Goal: Task Accomplishment & Management: Manage account settings

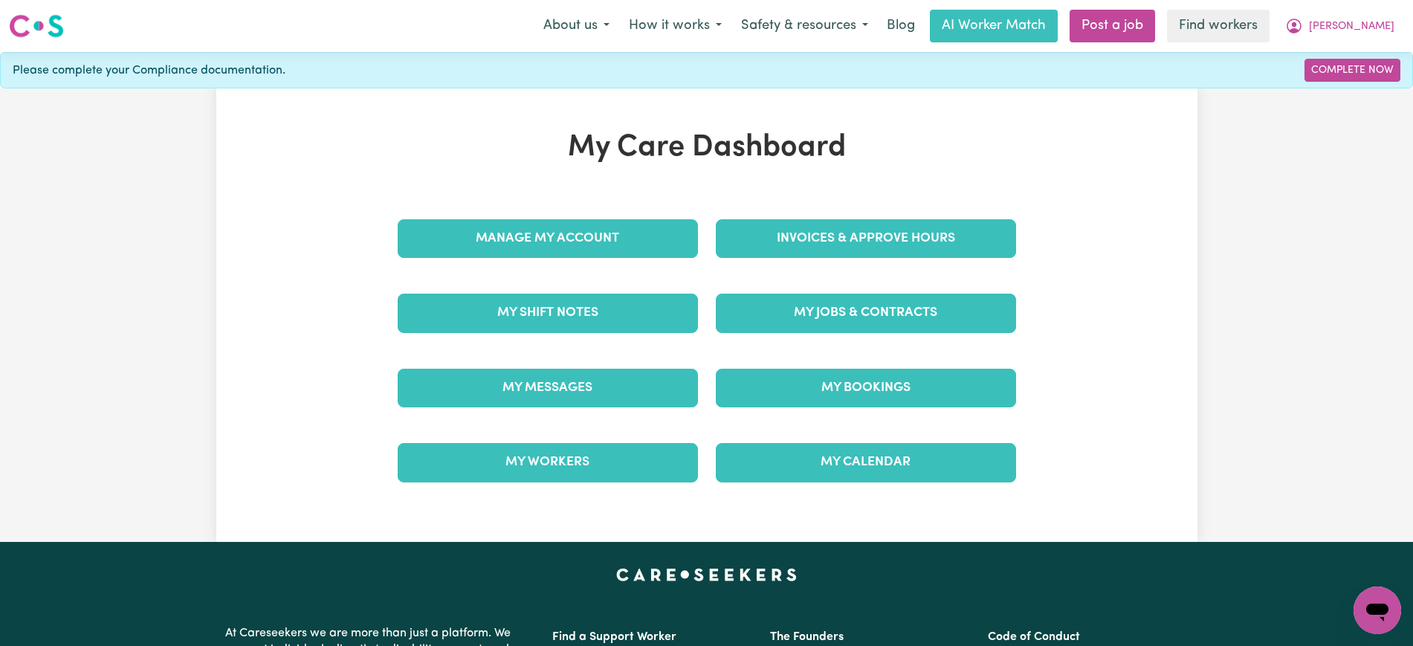
click at [733, 214] on div "Invoices & Approve Hours" at bounding box center [866, 238] width 318 height 74
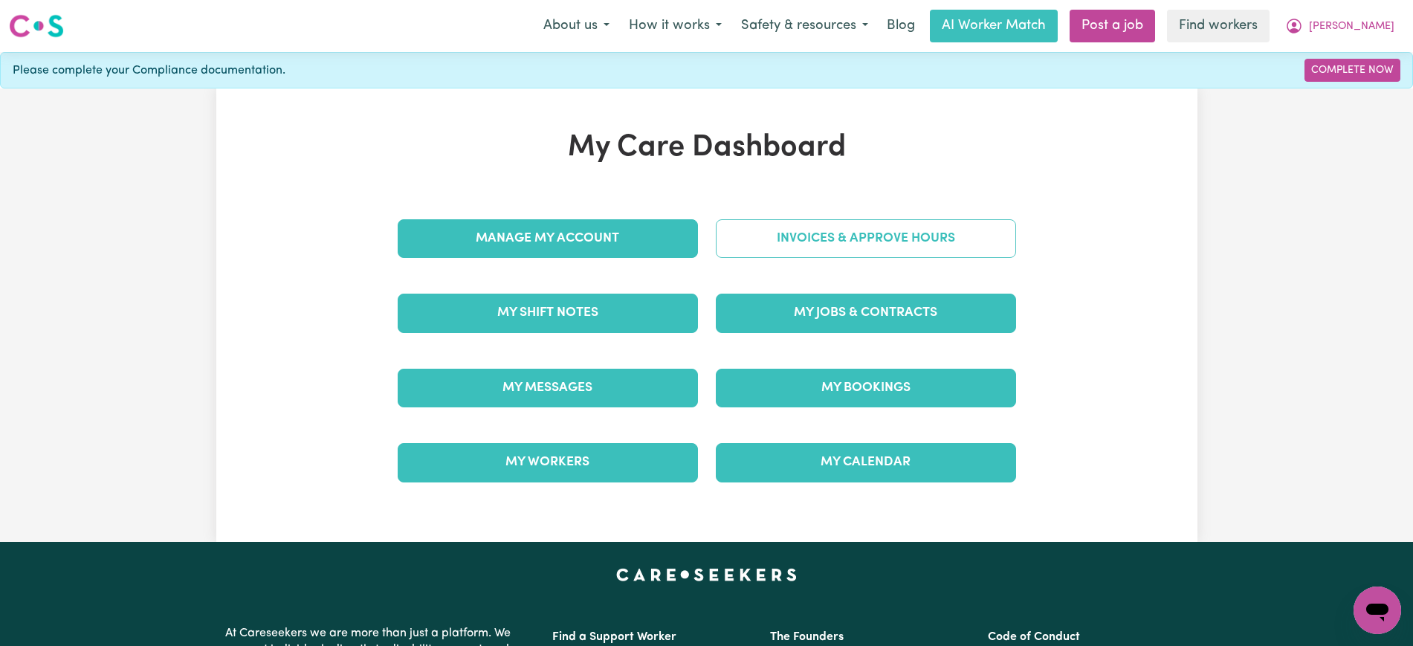
click at [740, 239] on link "Invoices & Approve Hours" at bounding box center [866, 238] width 300 height 39
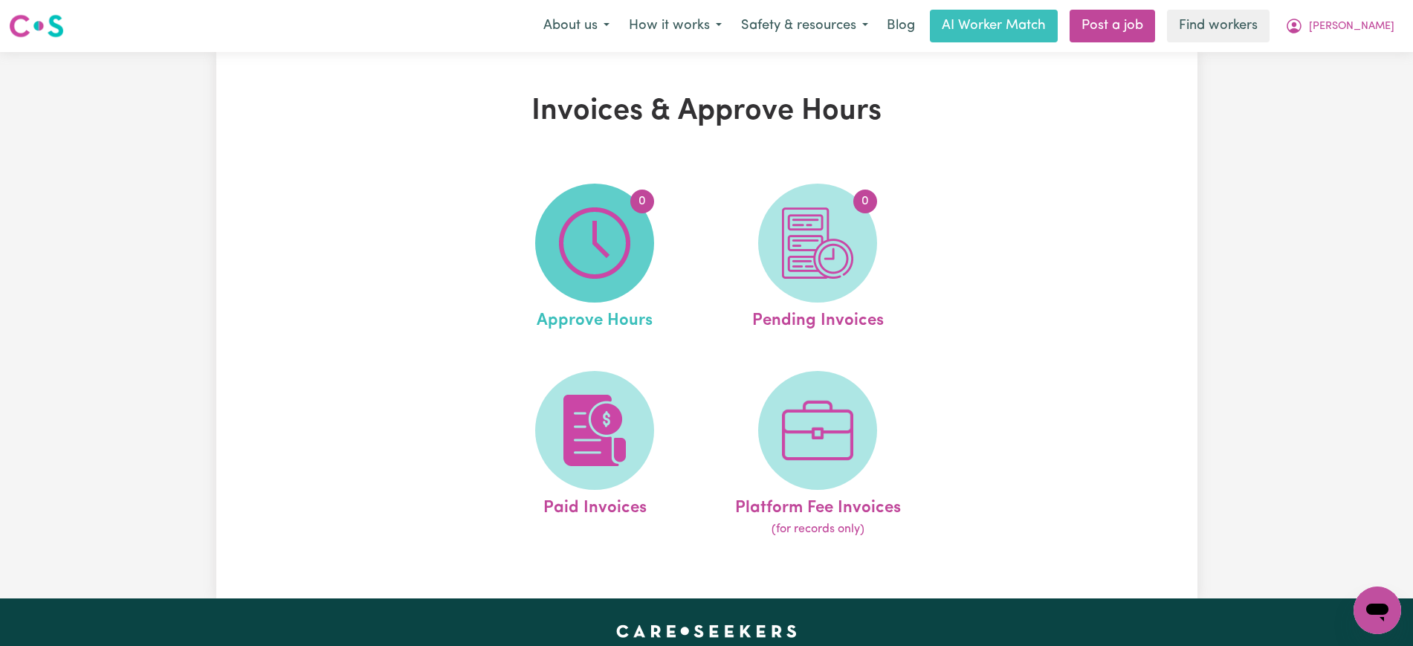
click at [570, 241] on img at bounding box center [594, 242] width 71 height 71
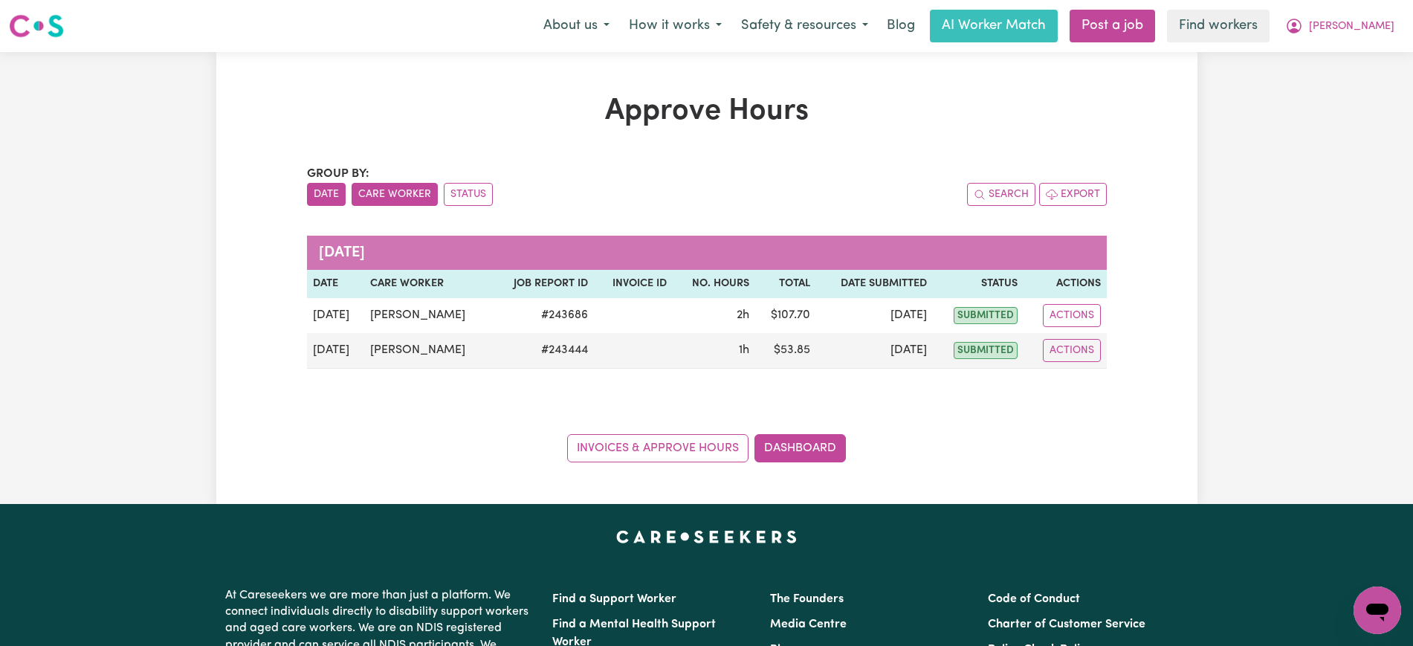
drag, startPoint x: 378, startPoint y: 200, endPoint x: 377, endPoint y: 230, distance: 29.8
click at [378, 199] on button "Care Worker" at bounding box center [395, 194] width 86 height 23
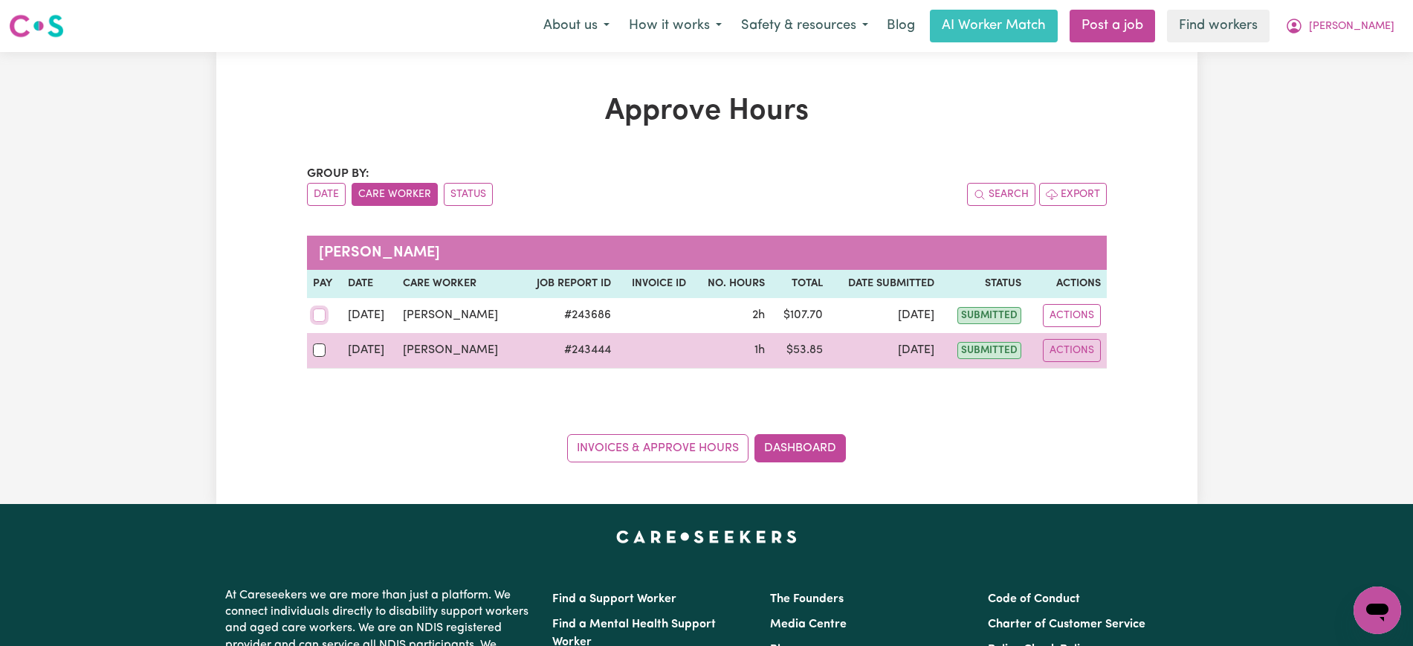
drag, startPoint x: 320, startPoint y: 309, endPoint x: 320, endPoint y: 351, distance: 41.6
click at [320, 310] on input "checkbox" at bounding box center [319, 315] width 13 height 13
checkbox input "true"
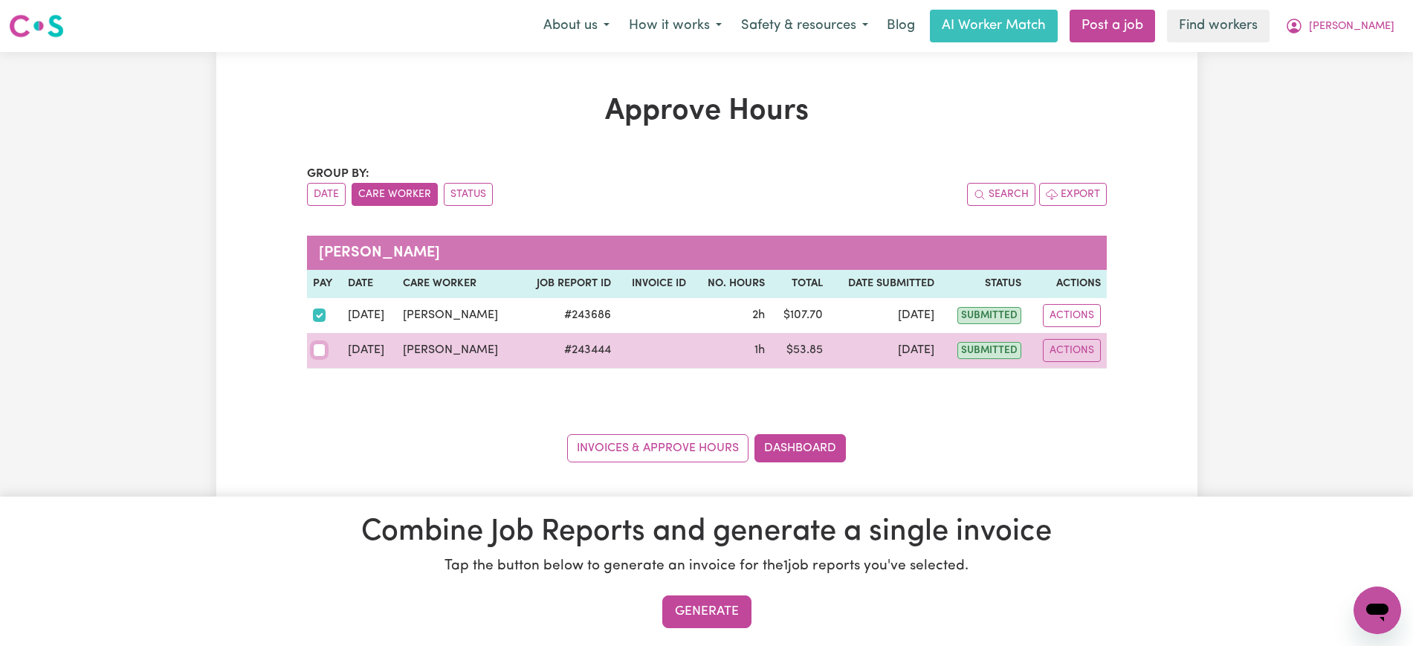
click at [317, 348] on input "checkbox" at bounding box center [319, 349] width 13 height 13
checkbox input "true"
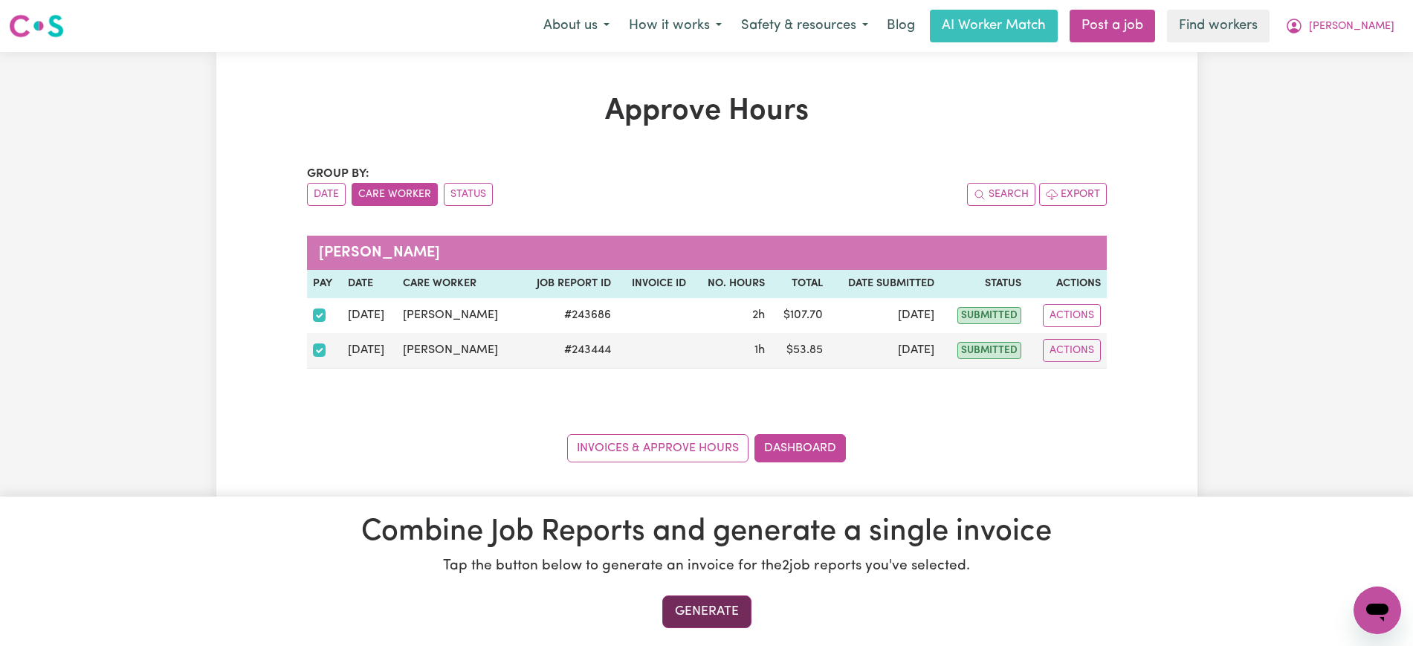
click at [723, 608] on button "Generate" at bounding box center [706, 611] width 89 height 33
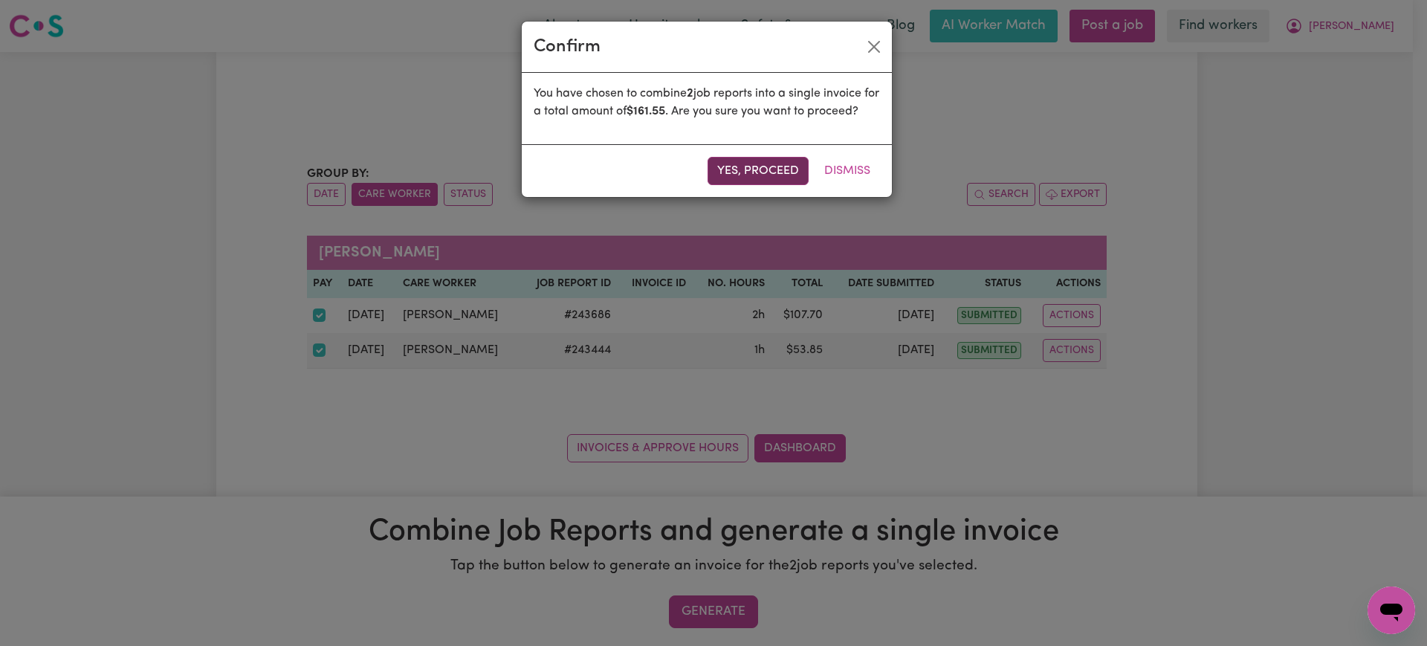
drag, startPoint x: 741, startPoint y: 184, endPoint x: 857, endPoint y: 350, distance: 202.3
click at [742, 184] on button "Yes, proceed" at bounding box center [758, 171] width 101 height 28
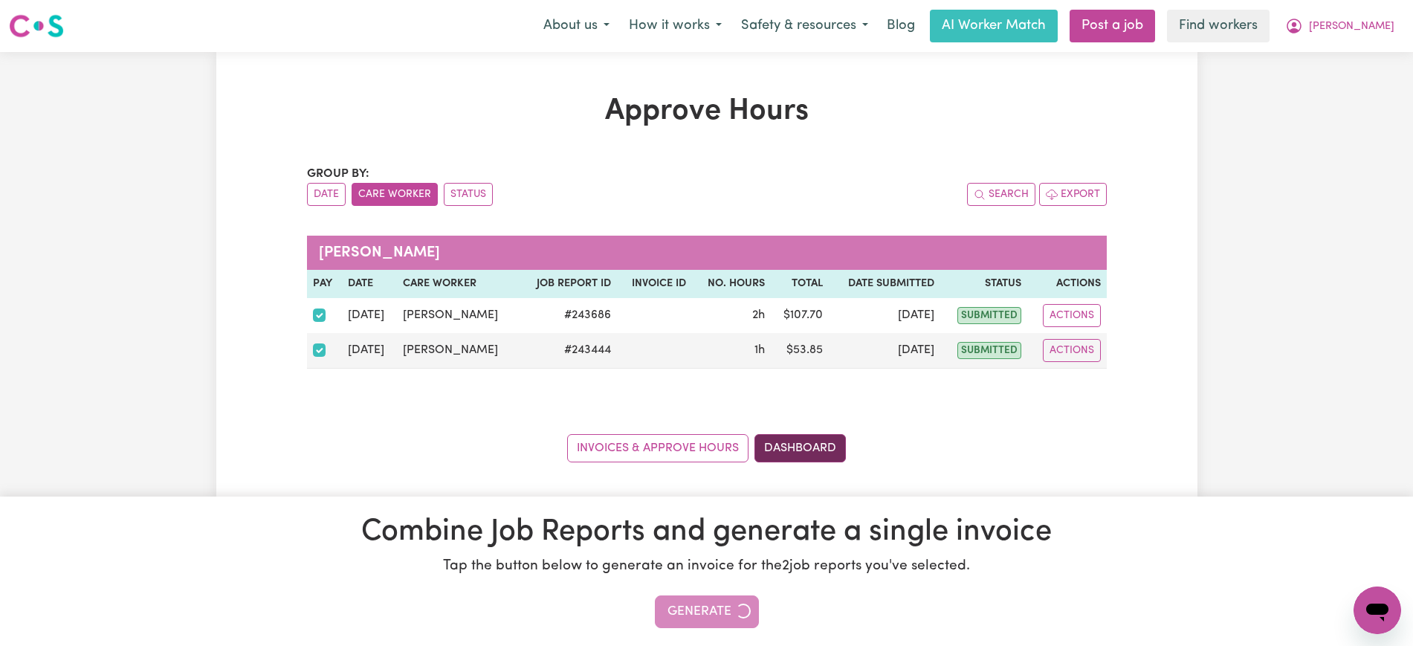
click at [804, 456] on link "Dashboard" at bounding box center [800, 448] width 91 height 28
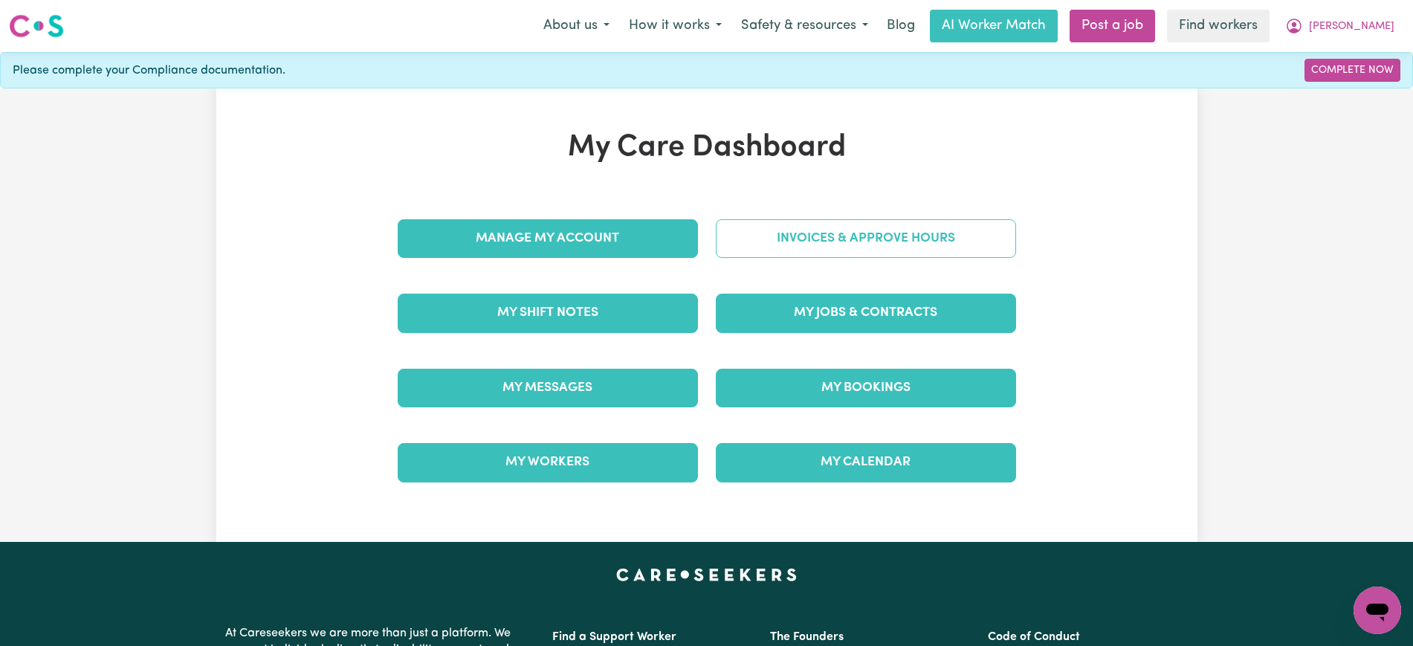
click at [847, 238] on link "Invoices & Approve Hours" at bounding box center [866, 238] width 300 height 39
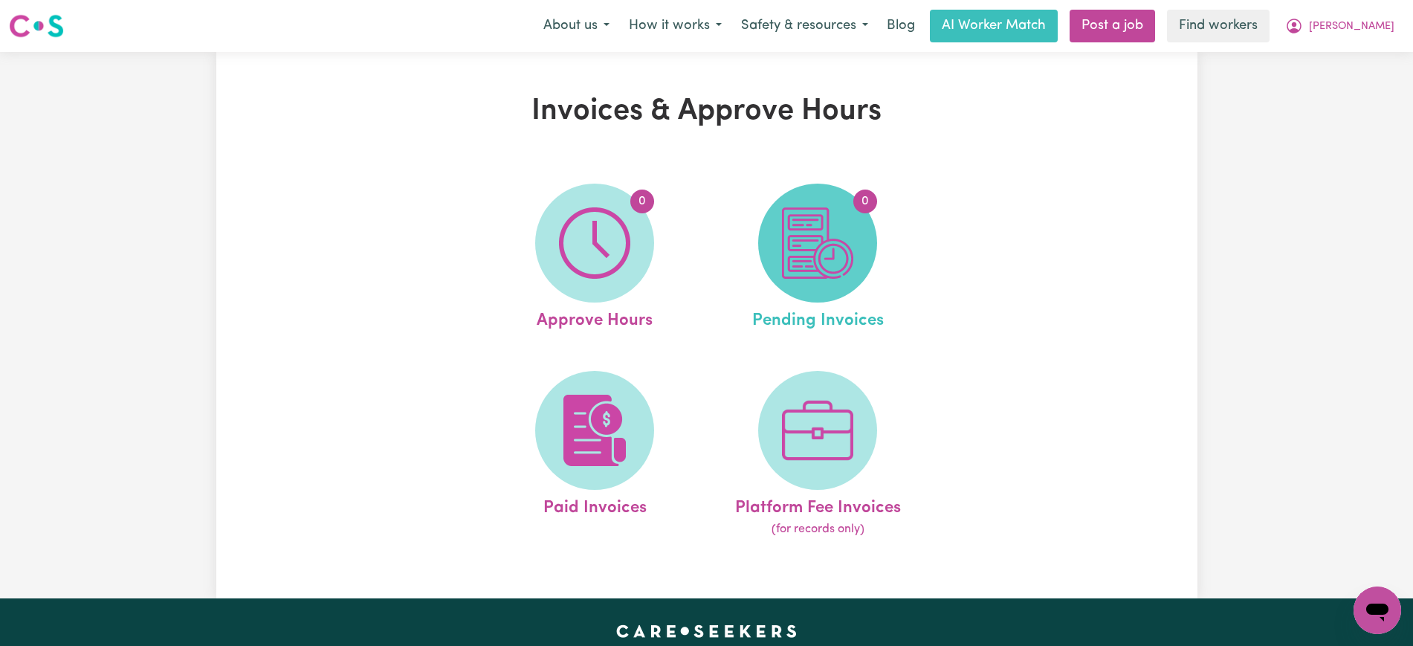
click at [830, 277] on img at bounding box center [817, 242] width 71 height 71
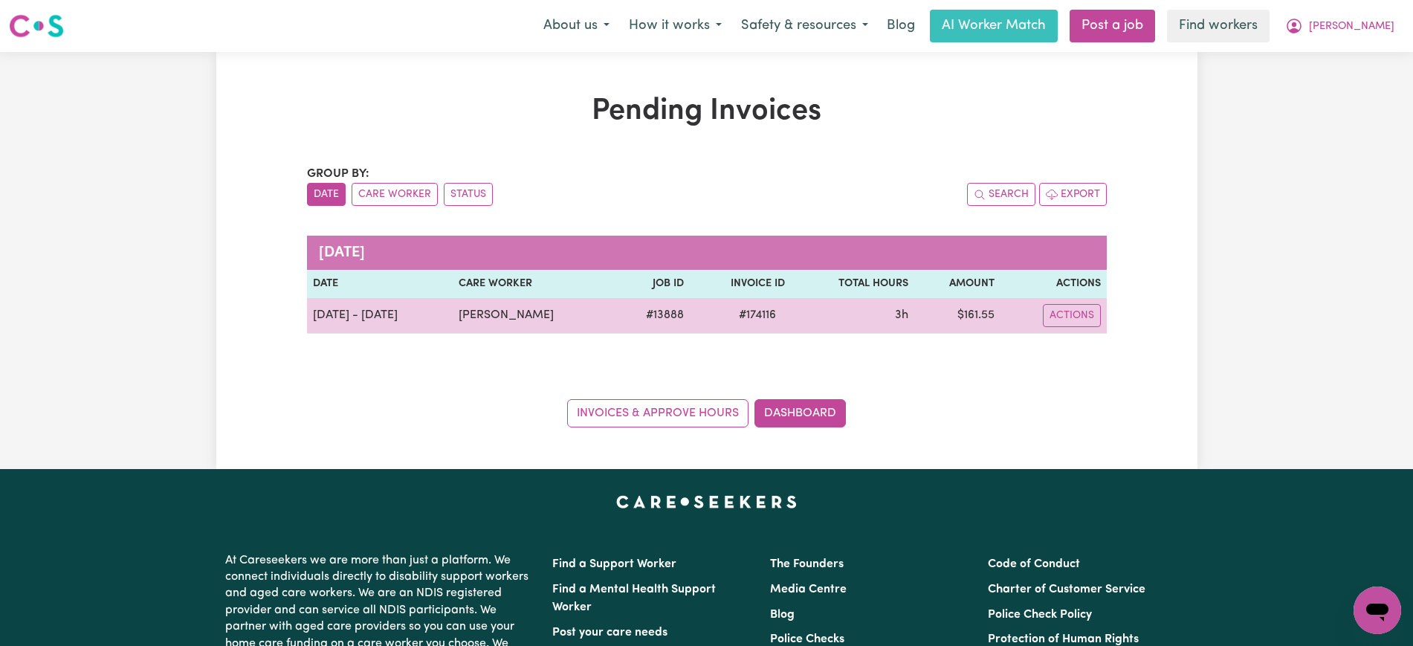
click at [759, 315] on span "# 174116" at bounding box center [757, 315] width 55 height 18
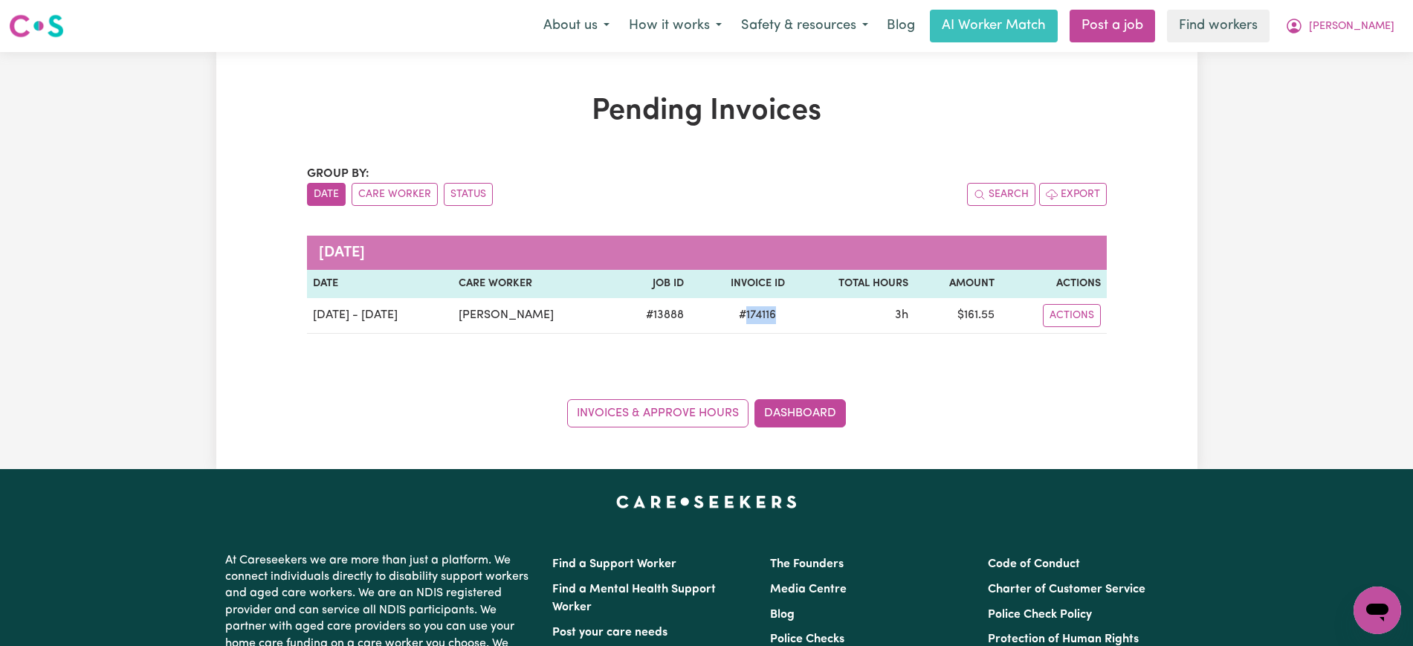
copy span "174116"
click at [1303, 25] on icon "My Account" at bounding box center [1294, 26] width 18 height 18
click at [1317, 85] on link "Logout" at bounding box center [1344, 85] width 117 height 28
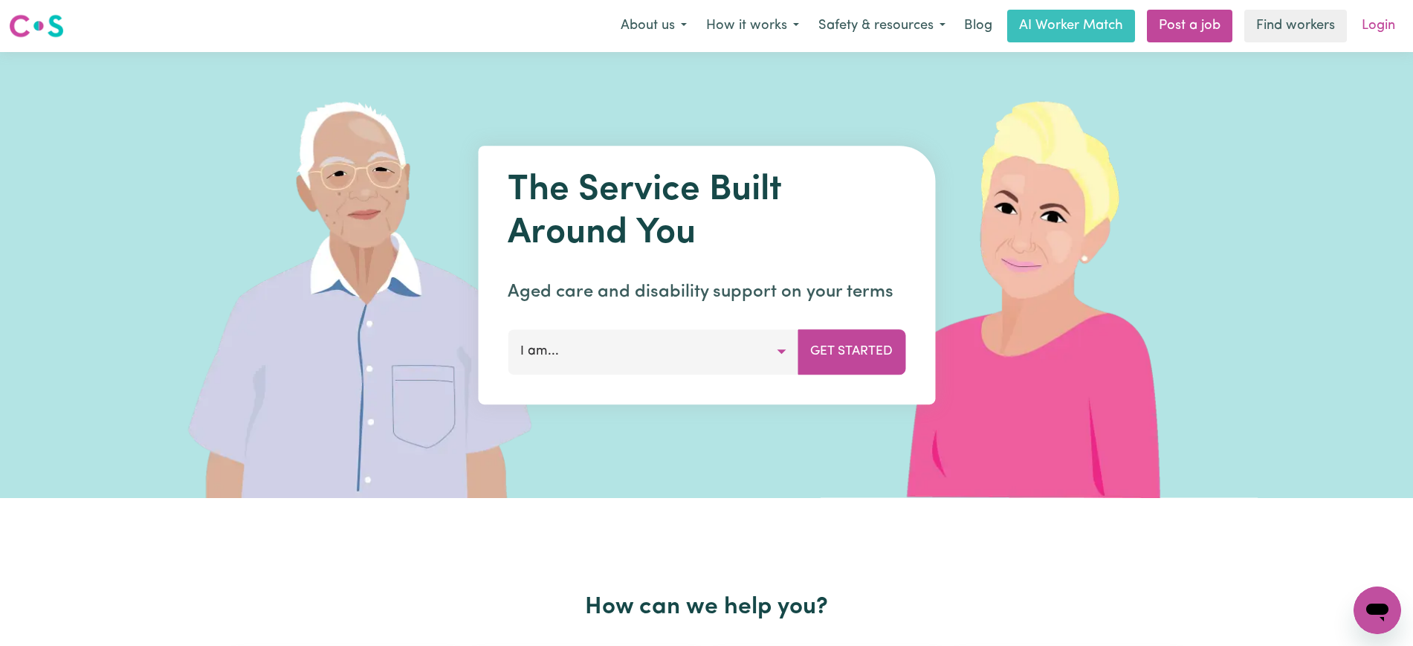
click at [1392, 18] on link "Login" at bounding box center [1378, 26] width 51 height 33
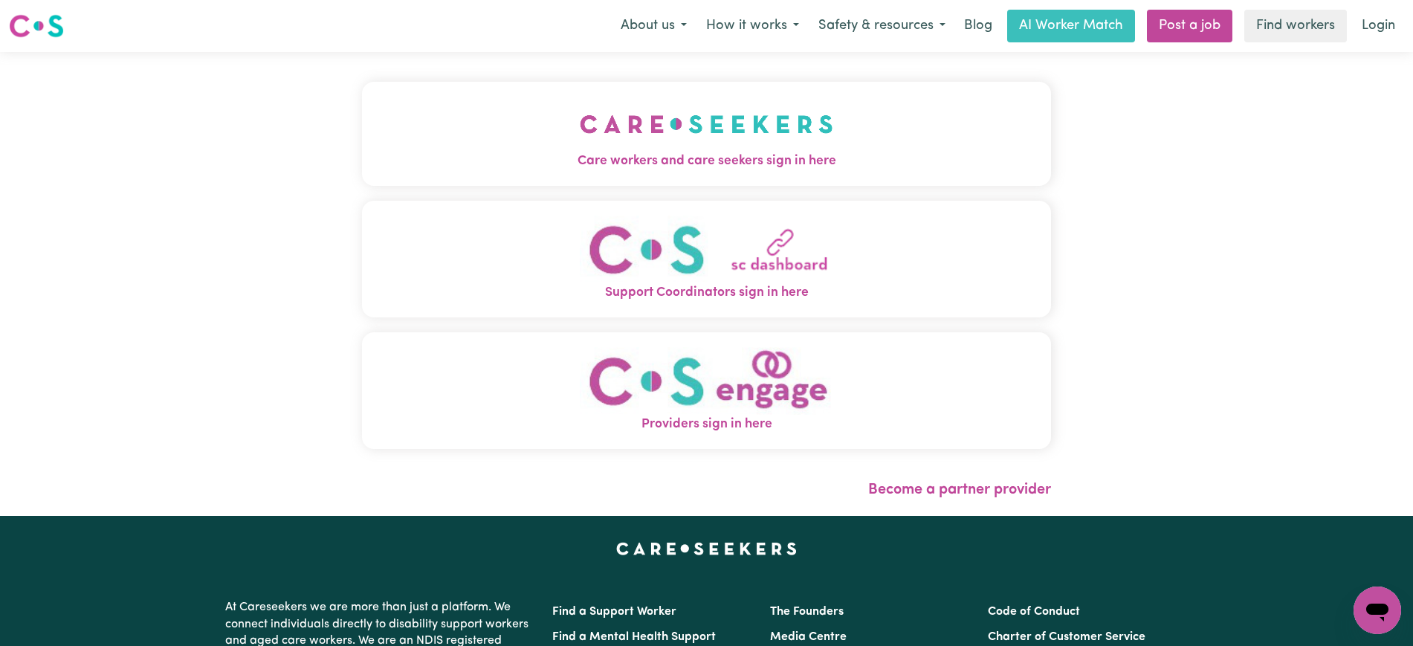
click at [774, 132] on img "Care workers and care seekers sign in here" at bounding box center [707, 124] width 254 height 55
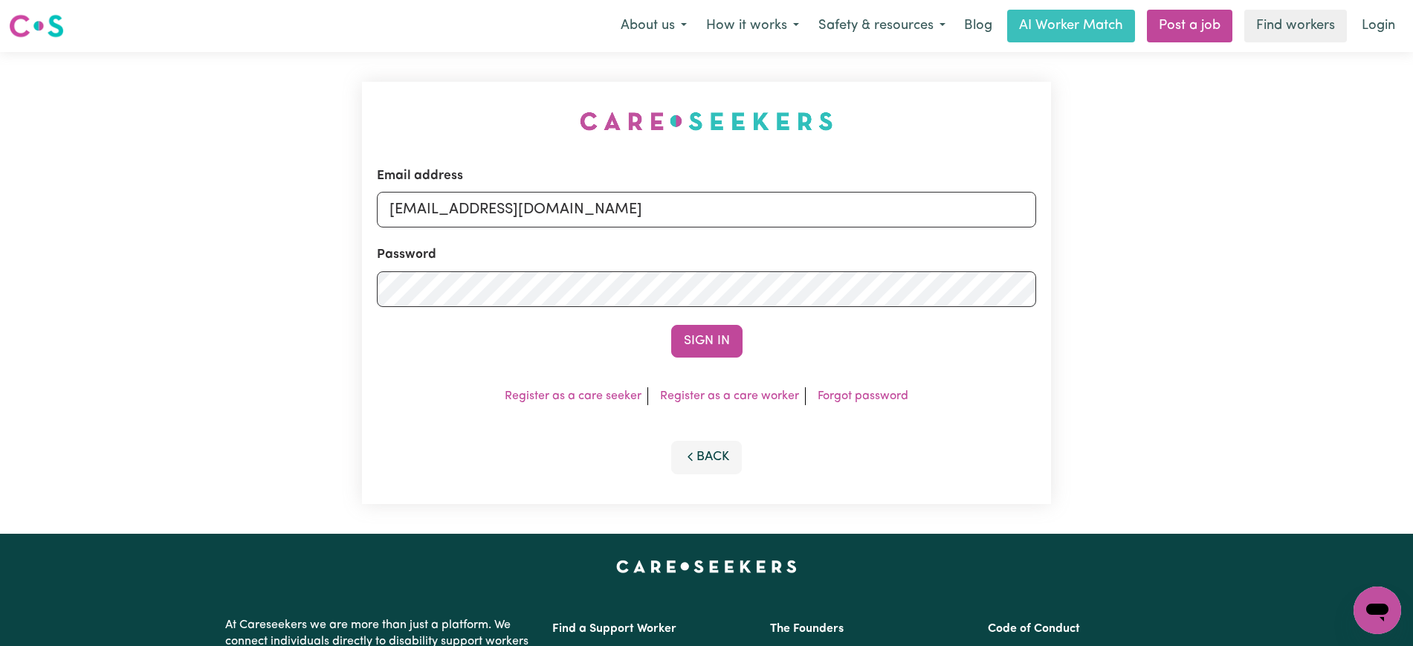
drag, startPoint x: 466, startPoint y: 56, endPoint x: 655, endPoint y: 132, distance: 203.2
click at [464, 56] on div "Email address [EMAIL_ADDRESS][DOMAIN_NAME] Password Sign In Register as a care …" at bounding box center [706, 293] width 707 height 482
drag, startPoint x: 466, startPoint y: 210, endPoint x: 1065, endPoint y: 207, distance: 599.2
click at [1065, 207] on div "Email address [EMAIL_ADDRESS][DOMAIN_NAME] Password Sign In Register as a care …" at bounding box center [706, 293] width 1413 height 482
type input "[EMAIL_ADDRESS][DOMAIN_NAME]"
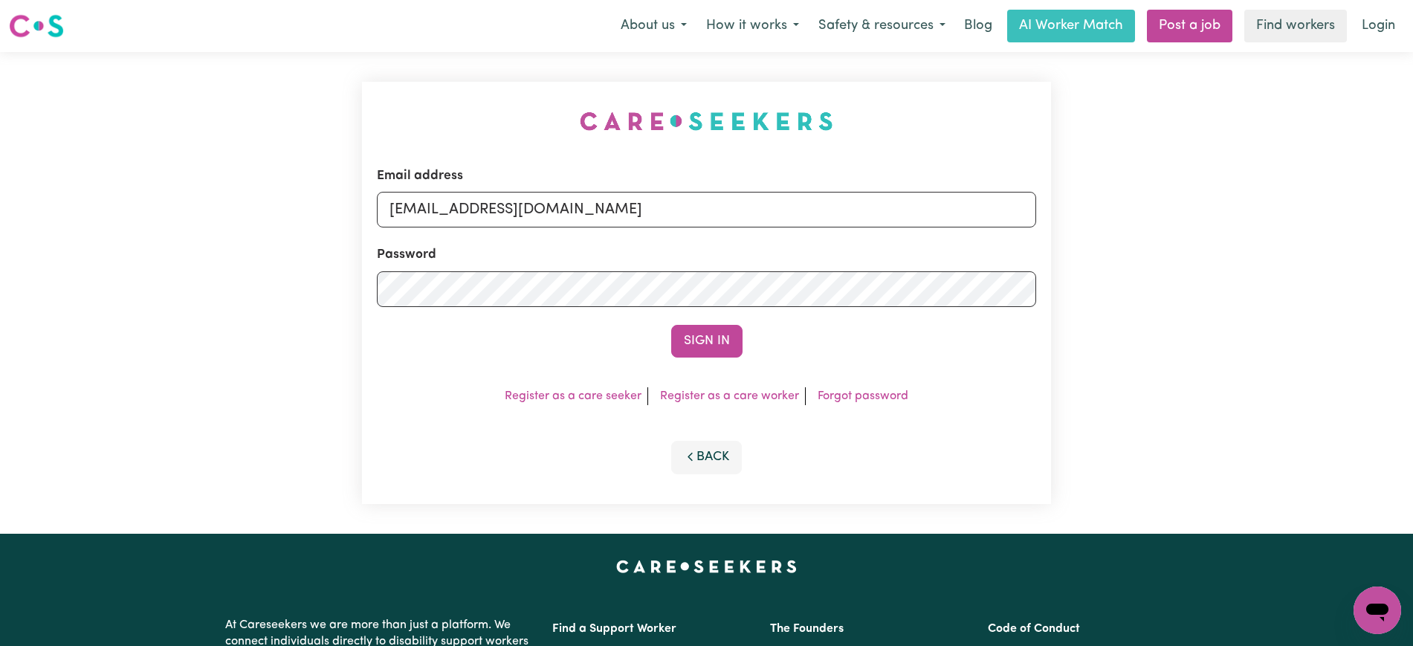
click at [671, 325] on button "Sign In" at bounding box center [706, 341] width 71 height 33
